Goal: Information Seeking & Learning: Check status

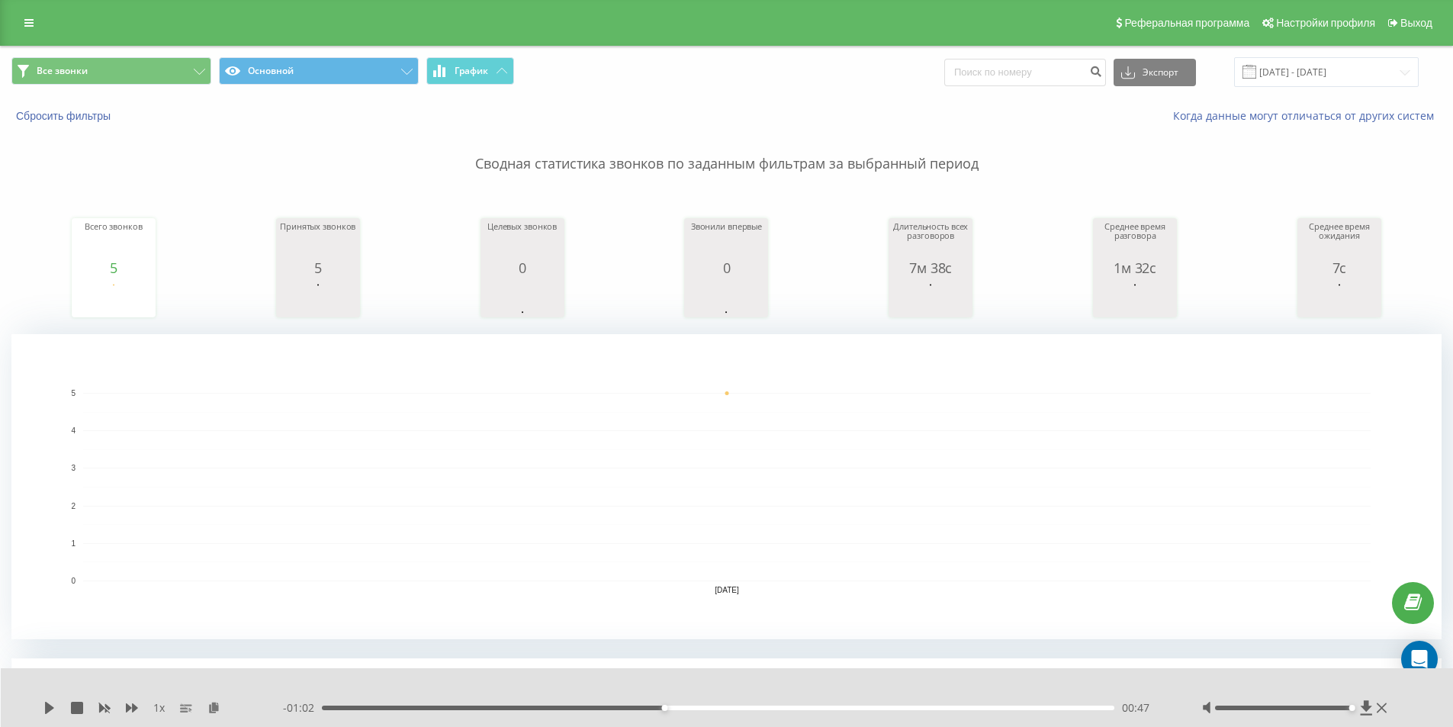
click at [777, 73] on div "Все звонки Основной График Экспорт .csv .xls .xlsx 23.09.2025 - 23.09.2025" at bounding box center [726, 72] width 1430 height 30
click at [1024, 75] on input at bounding box center [1025, 72] width 162 height 27
paste input "+380676260180"
type input "+380676260180"
click at [1102, 74] on icon "submit" at bounding box center [1095, 69] width 13 height 9
